Goal: Information Seeking & Learning: Learn about a topic

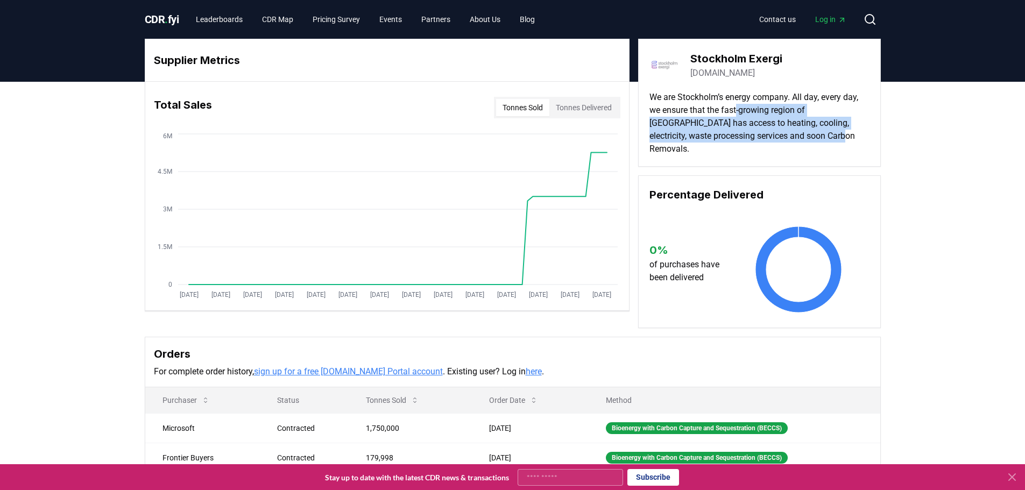
drag, startPoint x: 754, startPoint y: 102, endPoint x: 807, endPoint y: 141, distance: 65.8
click at [824, 137] on p "We are Stockholm’s energy company. All day, every day, we ensure that the fast-…" at bounding box center [759, 123] width 220 height 65
click at [799, 141] on p "We are Stockholm’s energy company. All day, every day, we ensure that the fast-…" at bounding box center [759, 123] width 220 height 65
drag, startPoint x: 684, startPoint y: 95, endPoint x: 829, endPoint y: 138, distance: 151.4
click at [829, 138] on p "We are Stockholm’s energy company. All day, every day, we ensure that the fast-…" at bounding box center [759, 123] width 220 height 65
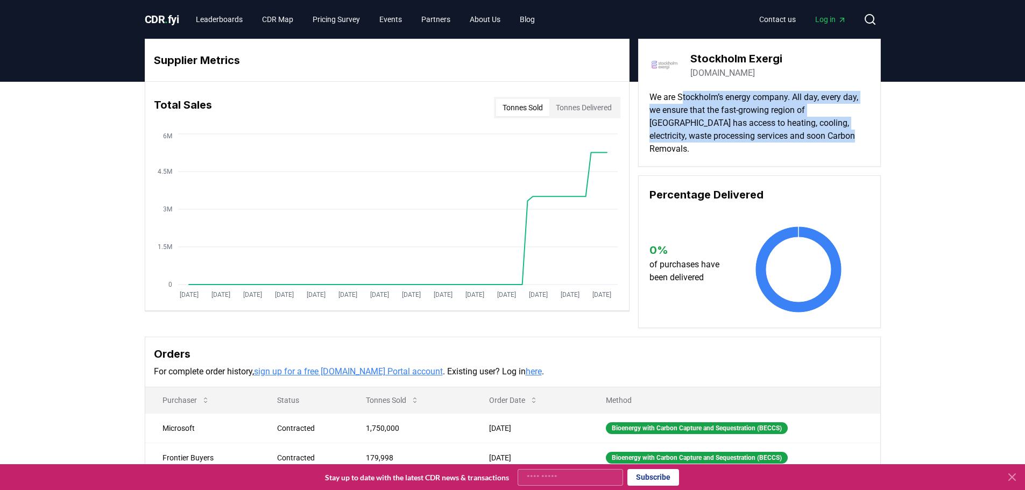
click at [829, 138] on p "We are Stockholm’s energy company. All day, every day, we ensure that the fast-…" at bounding box center [759, 123] width 220 height 65
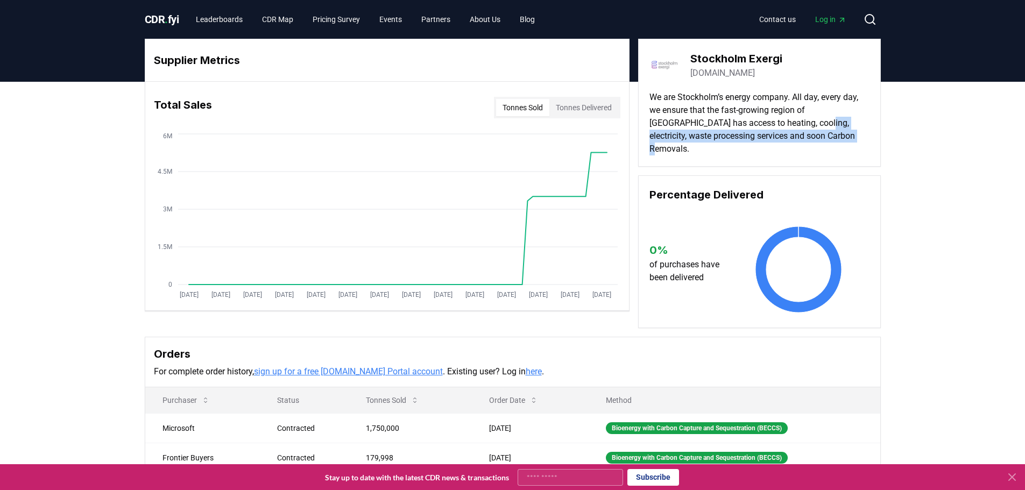
drag, startPoint x: 841, startPoint y: 135, endPoint x: 777, endPoint y: 125, distance: 64.2
click at [777, 125] on p "We are Stockholm’s energy company. All day, every day, we ensure that the fast-…" at bounding box center [759, 123] width 220 height 65
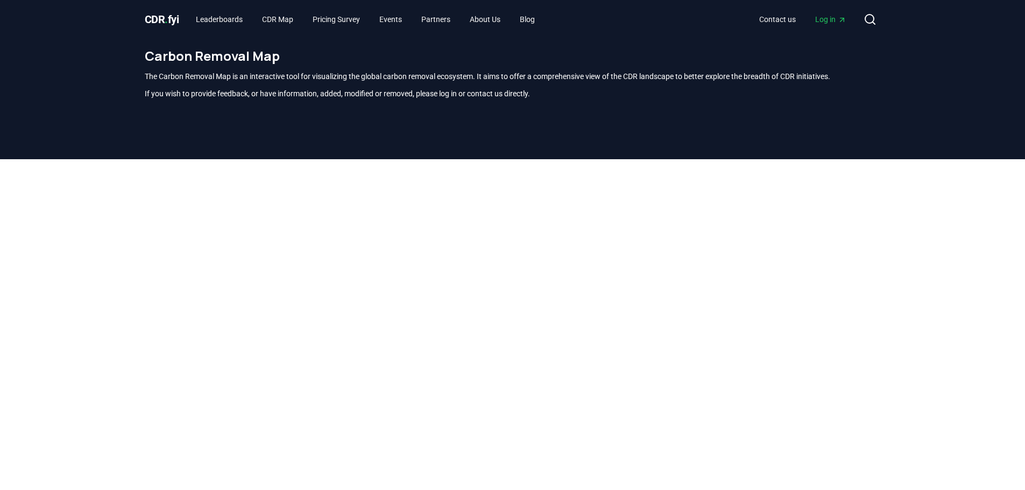
click at [5, 275] on div at bounding box center [512, 404] width 1025 height 490
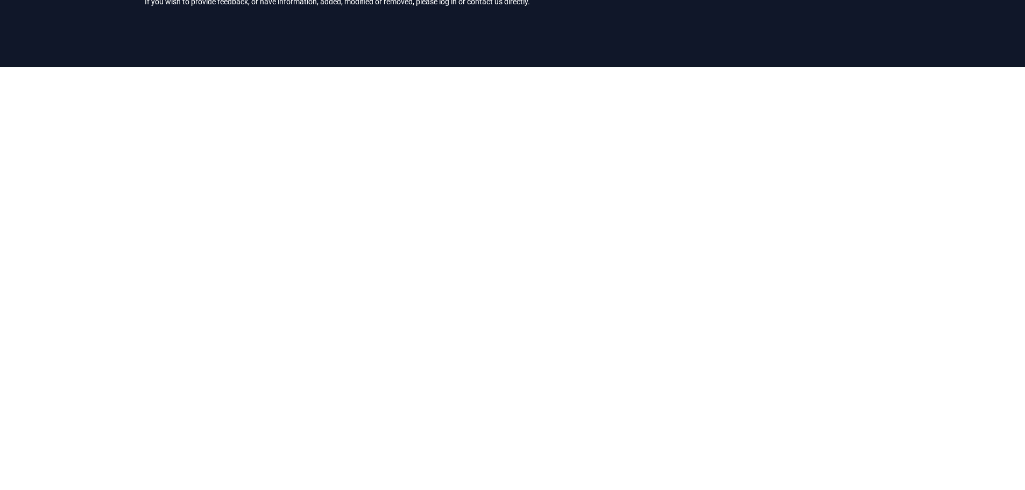
scroll to position [108, 0]
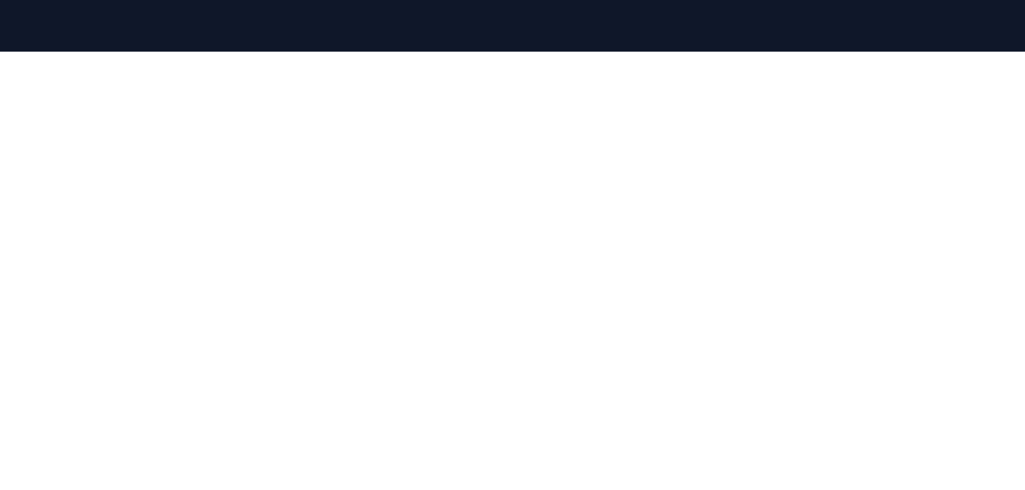
click at [104, 166] on div at bounding box center [512, 297] width 1025 height 490
click at [86, 196] on div at bounding box center [512, 297] width 1025 height 490
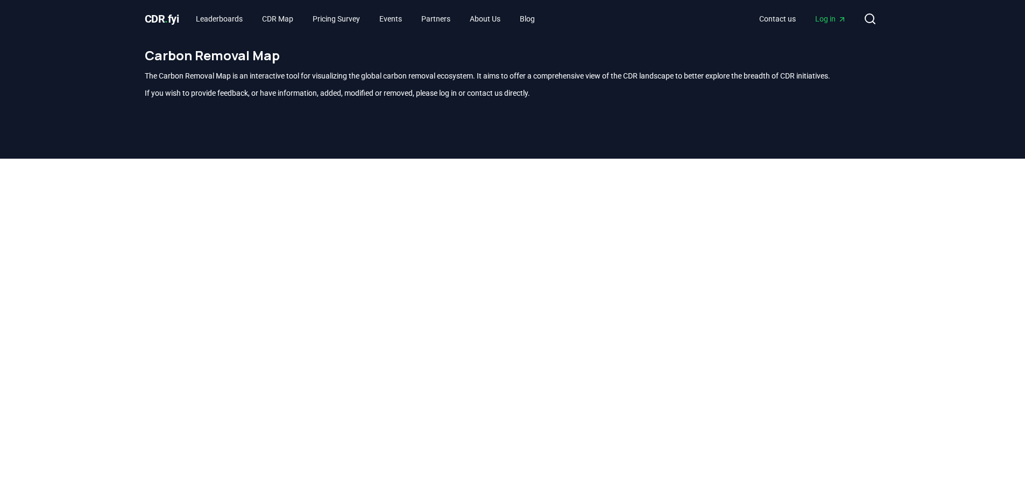
scroll to position [0, 0]
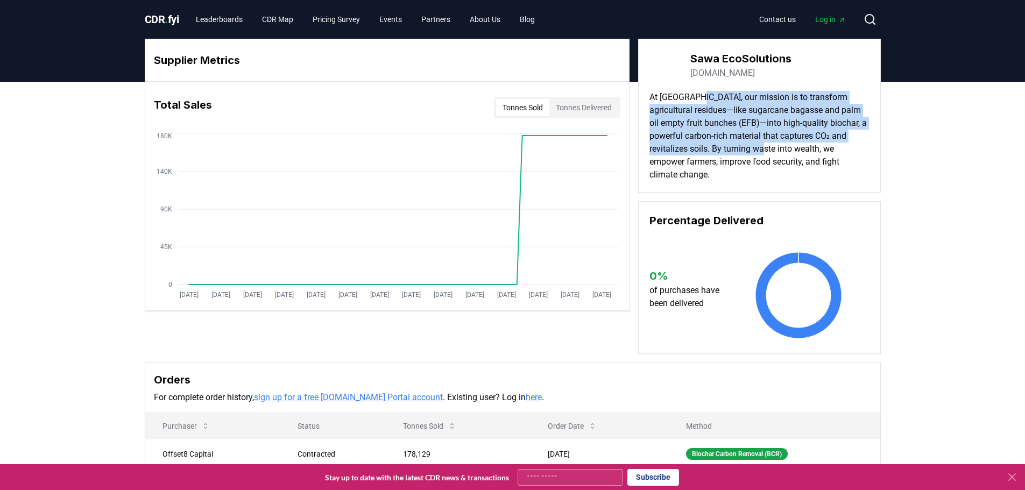
drag, startPoint x: 702, startPoint y: 88, endPoint x: 813, endPoint y: 146, distance: 125.1
click at [813, 146] on div "Sawa EcoSolutions sawa.green At SAWA, our mission is to transform agricultural …" at bounding box center [759, 116] width 243 height 154
click at [812, 151] on p "At SAWA, our mission is to transform agricultural residues—like sugarcane bagas…" at bounding box center [759, 136] width 220 height 90
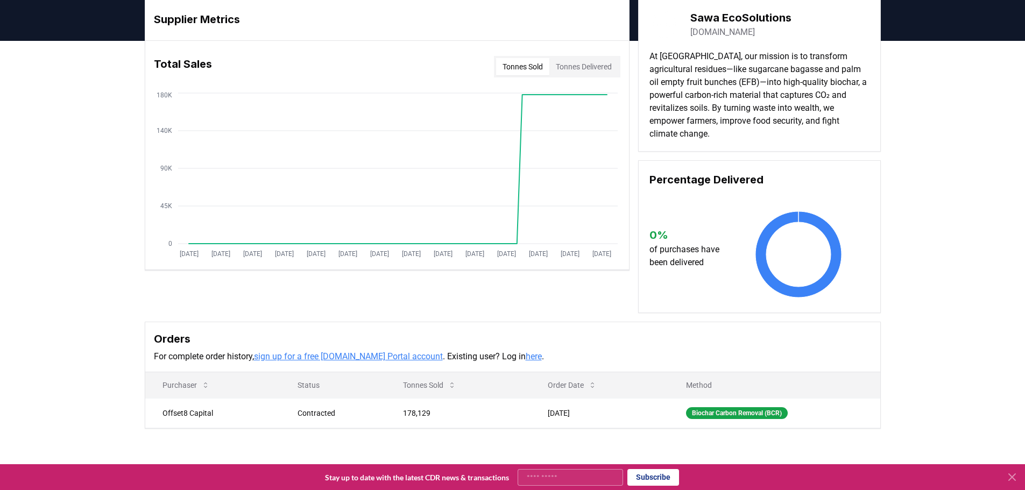
scroll to position [161, 0]
